Goal: Information Seeking & Learning: Understand process/instructions

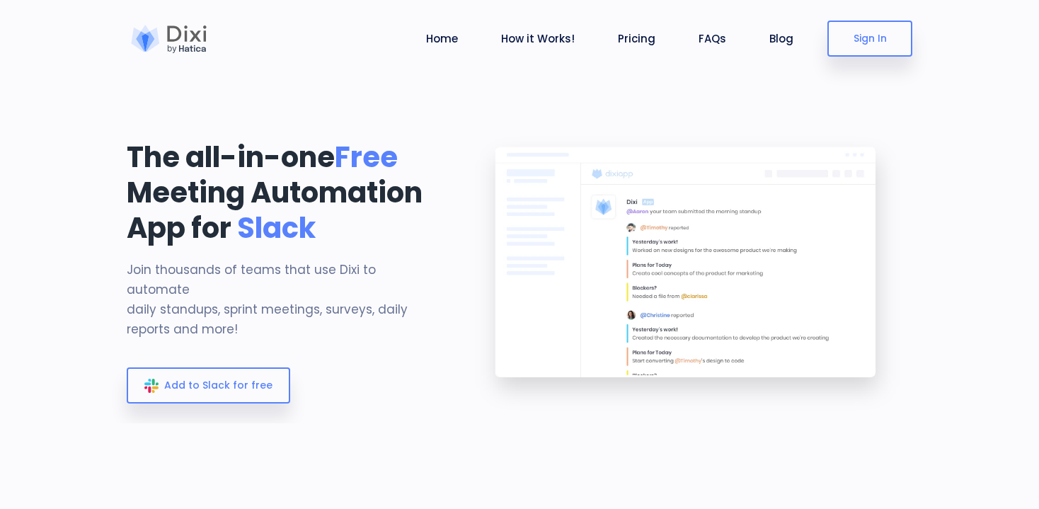
click at [427, 357] on div "The all-in-one Free Meeting Automation App for Slack Join thousands of teams th…" at bounding box center [284, 273] width 315 height 268
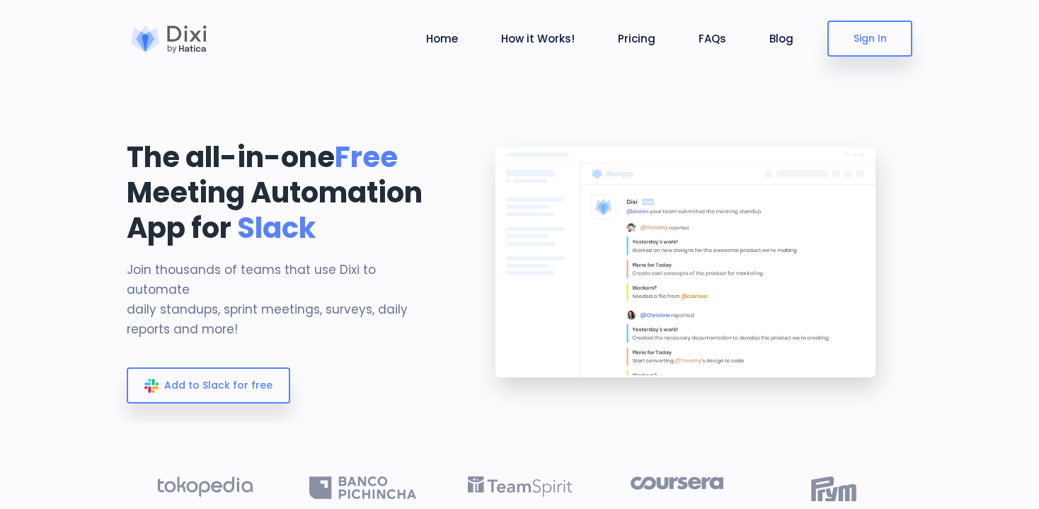
click at [196, 41] on div at bounding box center [169, 39] width 85 height 28
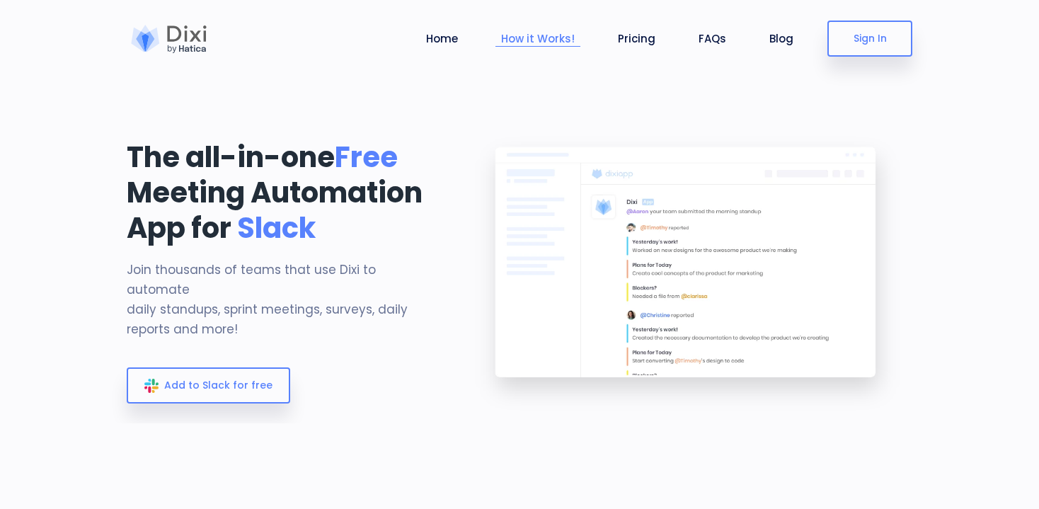
click at [526, 40] on link "How it Works!" at bounding box center [537, 38] width 85 height 16
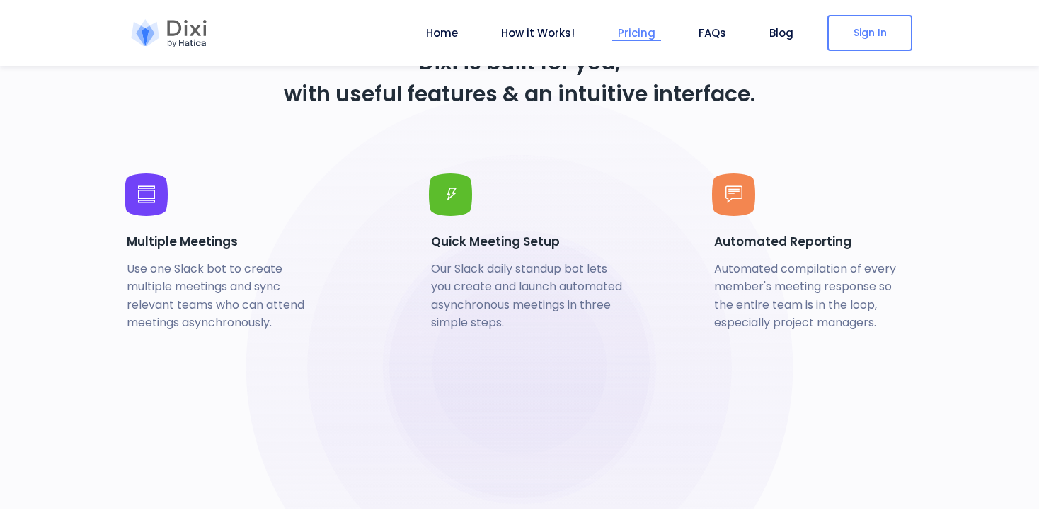
scroll to position [3208, 0]
